Goal: Information Seeking & Learning: Check status

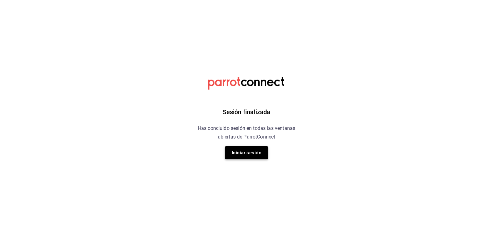
click at [252, 150] on button "Iniciar sesión" at bounding box center [246, 152] width 43 height 13
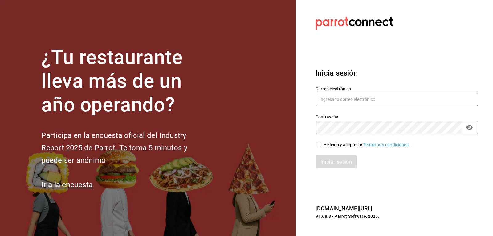
type input "ryoshi.masaryk@grupocosteno.com"
click at [320, 145] on input "He leído y acepto los Términos y condiciones." at bounding box center [318, 145] width 6 height 6
checkbox input "true"
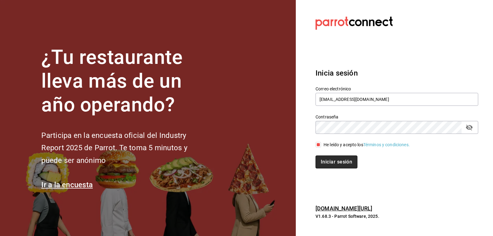
click at [332, 165] on button "Iniciar sesión" at bounding box center [336, 161] width 42 height 13
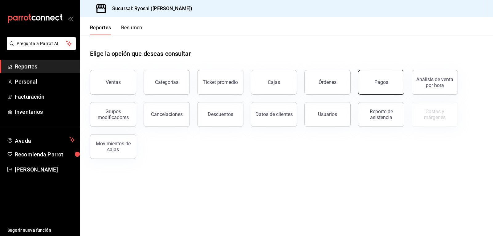
click at [385, 88] on button "Pagos" at bounding box center [381, 82] width 46 height 25
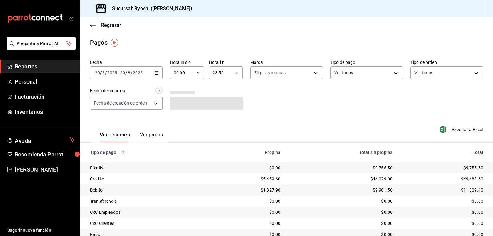
click at [198, 73] on icon "button" at bounding box center [198, 73] width 4 height 4
click at [181, 118] on button "06" at bounding box center [177, 115] width 14 height 12
type input "06:00"
click at [319, 105] on div at bounding box center [246, 118] width 493 height 236
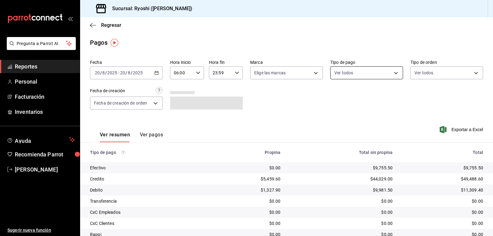
click at [394, 74] on body "Pregunta a Parrot AI Reportes Personal Facturación Inventarios Ayuda Recomienda…" at bounding box center [246, 118] width 493 height 236
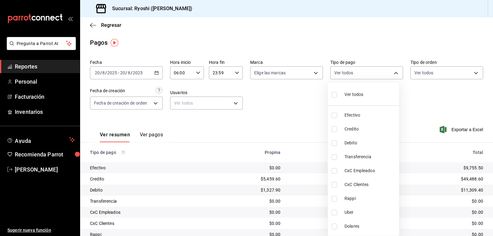
click at [333, 129] on input "checkbox" at bounding box center [334, 129] width 6 height 6
checkbox input "true"
type input "9b0685d2-7f5d-4ede-a6b4-58a2ffcbf3cd"
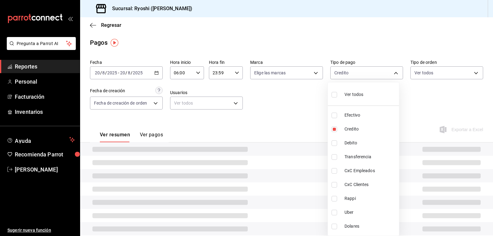
click at [335, 143] on input "checkbox" at bounding box center [334, 143] width 6 height 6
checkbox input "true"
type input "9b0685d2-7f5d-4ede-a6b4-58a2ffcbf3cd,4fc1f123-1106-4d46-a6dc-4994d0550367"
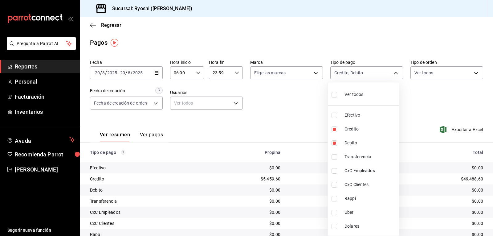
click at [306, 147] on div at bounding box center [246, 118] width 493 height 236
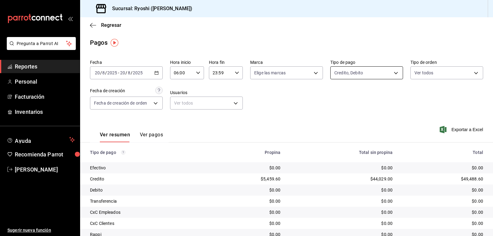
click at [393, 73] on body "Pregunta a Parrot AI Reportes Personal Facturación Inventarios Ayuda Recomienda…" at bounding box center [246, 118] width 493 height 236
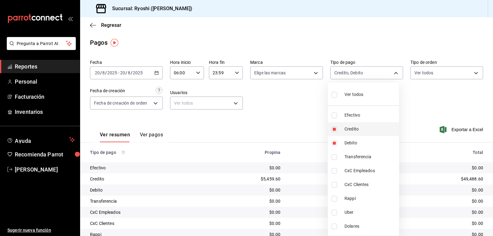
click at [333, 129] on input "checkbox" at bounding box center [334, 129] width 6 height 6
checkbox input "false"
type input "4fc1f123-1106-4d46-a6dc-4994d0550367"
click at [334, 128] on input "checkbox" at bounding box center [334, 129] width 6 height 6
checkbox input "true"
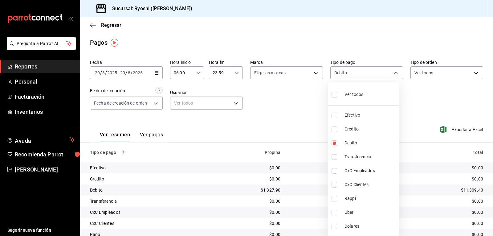
type input "4fc1f123-1106-4d46-a6dc-4994d0550367,9b0685d2-7f5d-4ede-a6b4-58a2ffcbf3cd"
click at [333, 141] on input "checkbox" at bounding box center [334, 143] width 6 height 6
checkbox input "false"
type input "9b0685d2-7f5d-4ede-a6b4-58a2ffcbf3cd"
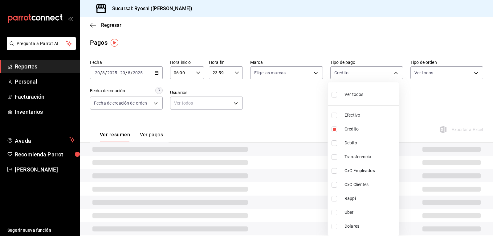
click at [293, 122] on div at bounding box center [246, 118] width 493 height 236
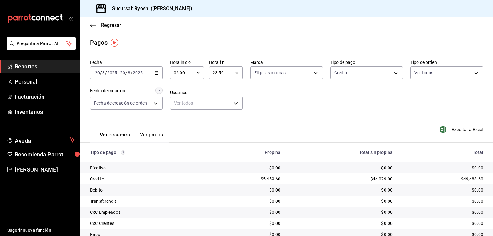
click at [196, 71] on icon "button" at bounding box center [198, 73] width 4 height 4
click at [180, 88] on span "06" at bounding box center [177, 88] width 7 height 5
click at [273, 100] on div at bounding box center [246, 118] width 493 height 236
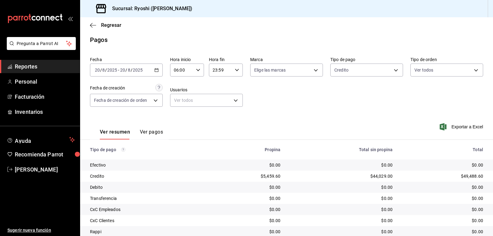
scroll to position [0, 0]
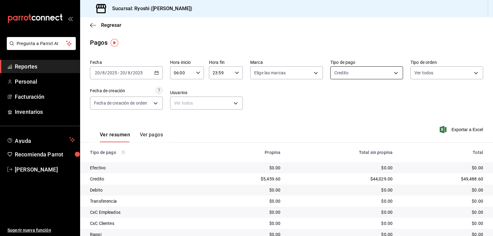
click at [393, 72] on body "Pregunta a Parrot AI Reportes Personal Facturación Inventarios Ayuda Recomienda…" at bounding box center [246, 118] width 493 height 236
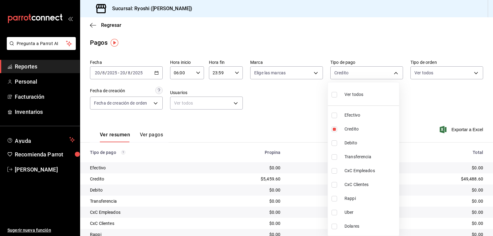
click at [336, 140] on input "checkbox" at bounding box center [334, 143] width 6 height 6
checkbox input "true"
type input "9b0685d2-7f5d-4ede-a6b4-58a2ffcbf3cd,4fc1f123-1106-4d46-a6dc-4994d0550367"
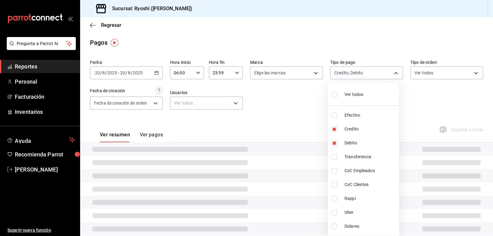
click at [307, 133] on div at bounding box center [246, 118] width 493 height 236
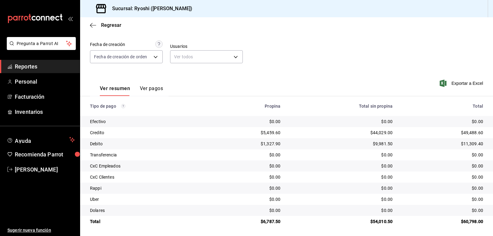
scroll to position [47, 0]
click at [448, 205] on td "$0.00" at bounding box center [445, 209] width 96 height 11
